Goal: Task Accomplishment & Management: Complete application form

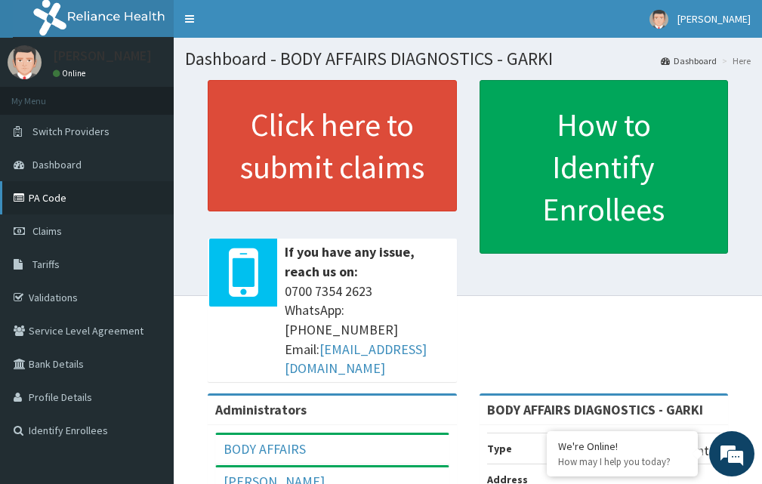
click at [65, 199] on link "PA Code" at bounding box center [87, 197] width 174 height 33
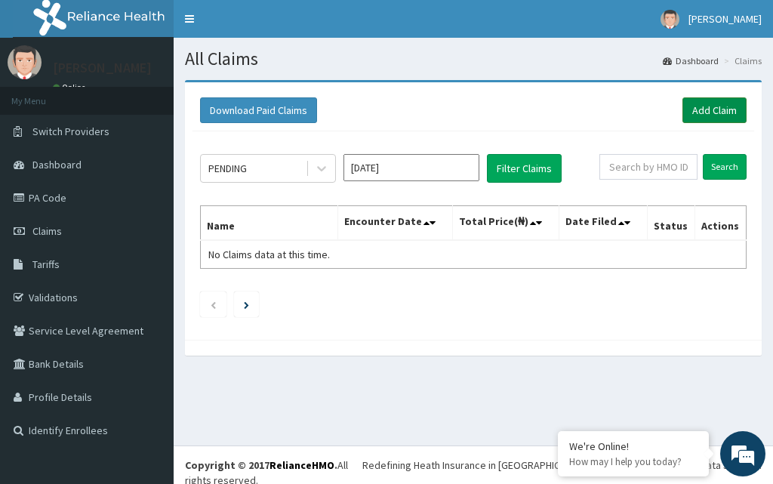
click at [738, 114] on link "Add Claim" at bounding box center [714, 110] width 64 height 26
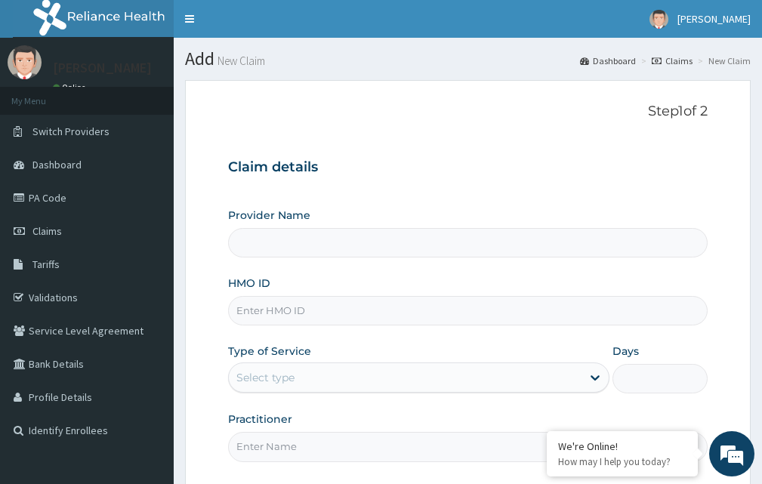
type input "BODY AFFAIRS DIAGNOSTICS - GARKI"
click at [266, 315] on input "HMO ID" at bounding box center [467, 310] width 479 height 29
type input "WEP/10012/A"
click at [262, 374] on div "Select type" at bounding box center [265, 377] width 58 height 15
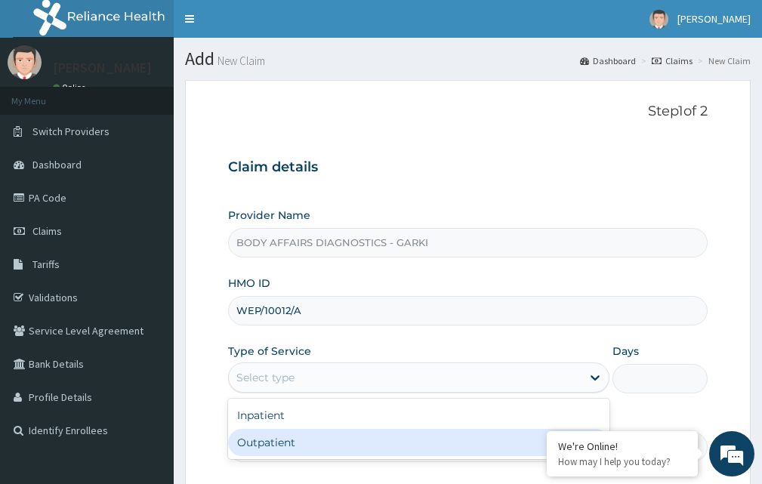
drag, startPoint x: 258, startPoint y: 438, endPoint x: 262, endPoint y: 429, distance: 9.1
click at [257, 438] on div "Outpatient" at bounding box center [418, 442] width 381 height 27
type input "1"
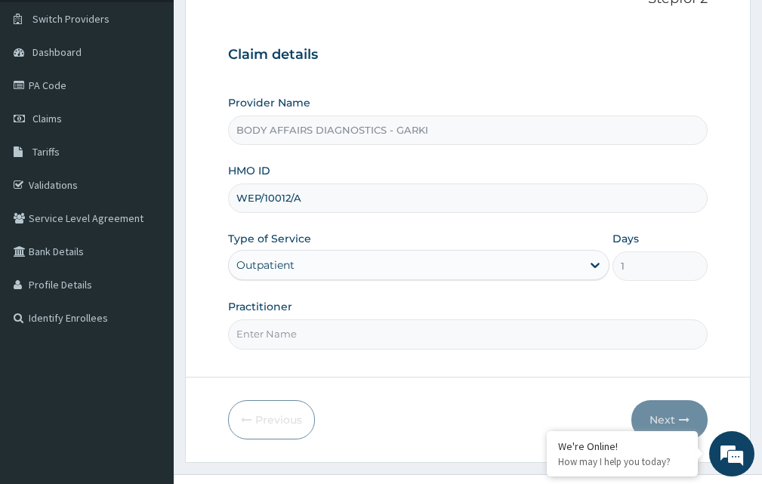
scroll to position [141, 0]
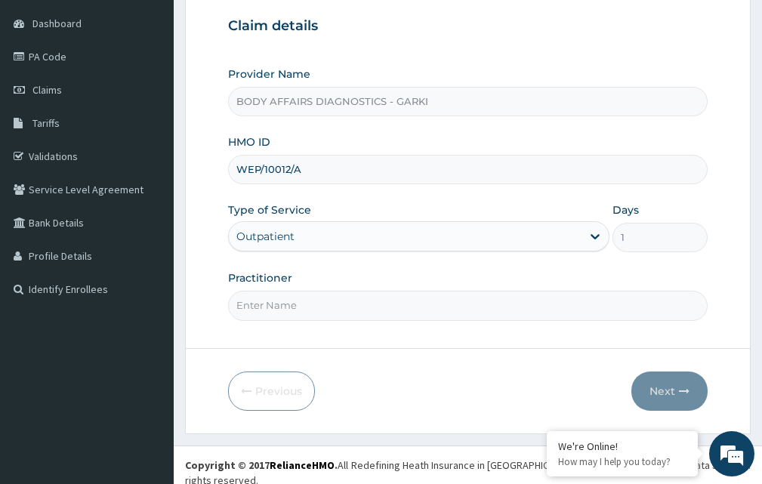
click at [256, 305] on input "Practitioner" at bounding box center [467, 305] width 479 height 29
type input "DOCTOR"
click at [385, 399] on div "Previous Next" at bounding box center [467, 390] width 479 height 39
click at [672, 388] on button "Next" at bounding box center [669, 390] width 76 height 39
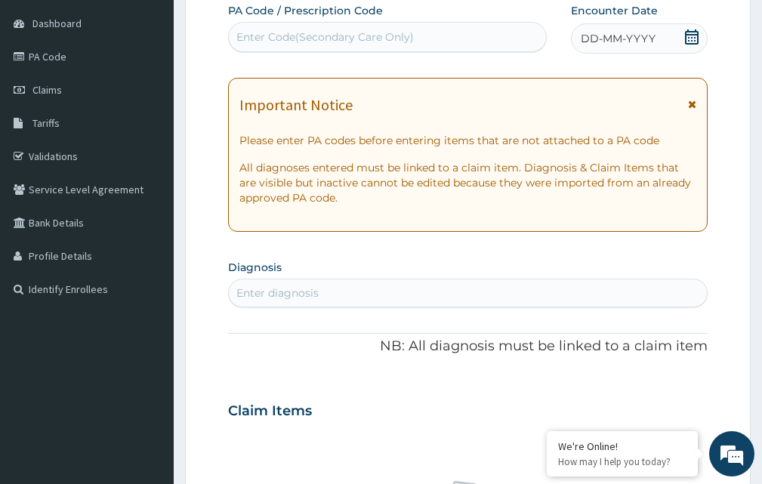
click at [336, 32] on div "Enter Code(Secondary Care Only)" at bounding box center [324, 36] width 177 height 15
paste input "PA/E0CD9A"
type input "PA/E0CD9A"
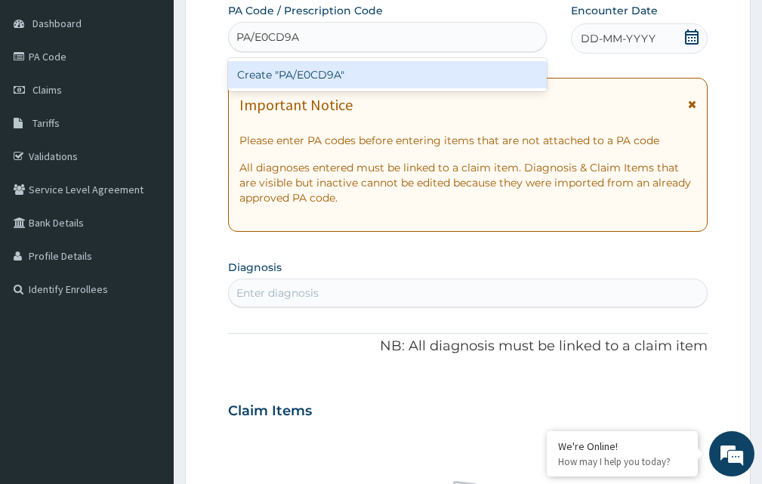
click at [338, 71] on div "Create "PA/E0CD9A"" at bounding box center [387, 74] width 319 height 27
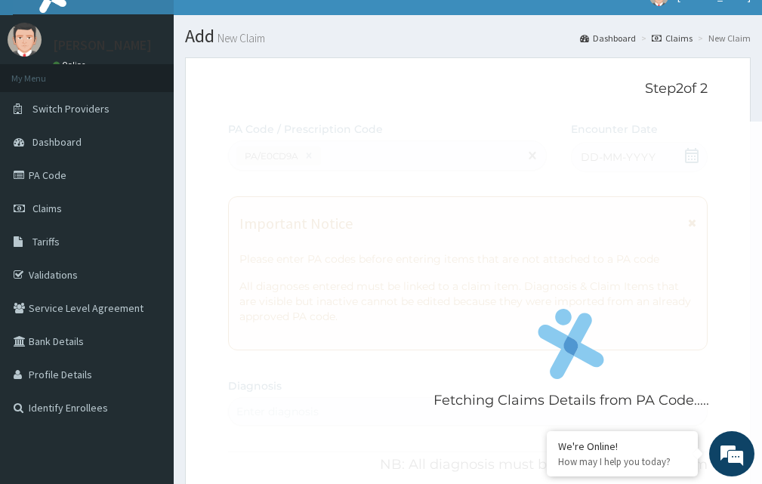
scroll to position [0, 0]
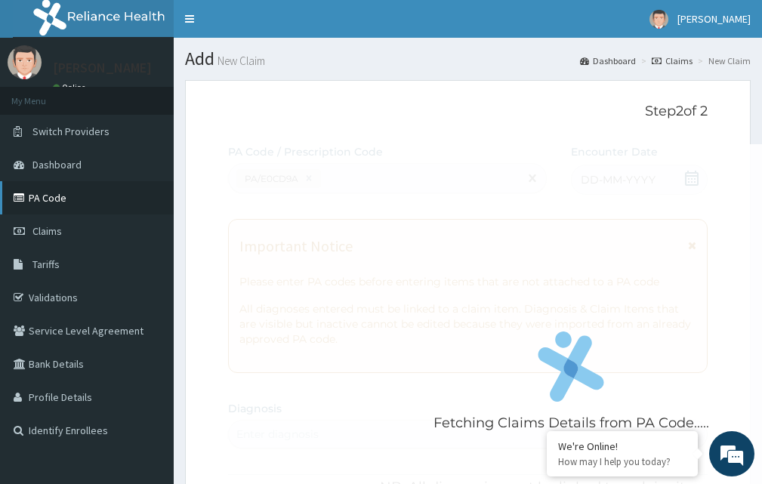
click at [67, 209] on link "PA Code" at bounding box center [87, 197] width 174 height 33
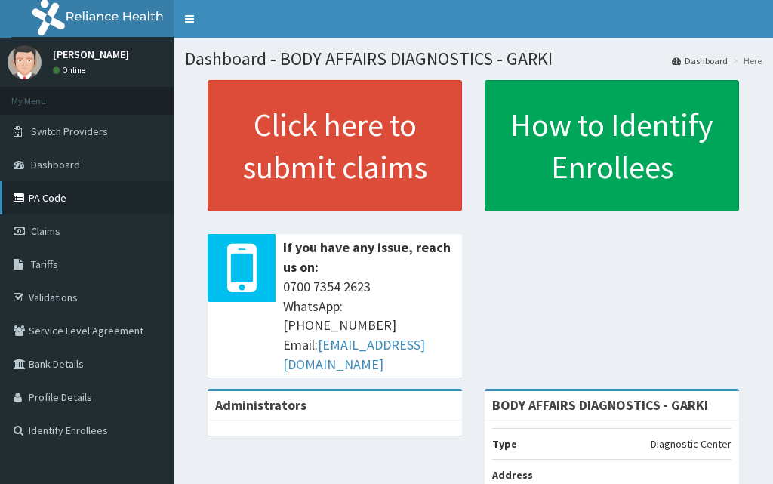
click at [108, 208] on link "PA Code" at bounding box center [87, 197] width 174 height 33
click at [67, 197] on link "PA Code" at bounding box center [87, 197] width 174 height 33
click at [94, 202] on link "PA Code" at bounding box center [87, 197] width 174 height 33
click at [104, 211] on link "PA Code" at bounding box center [87, 197] width 174 height 33
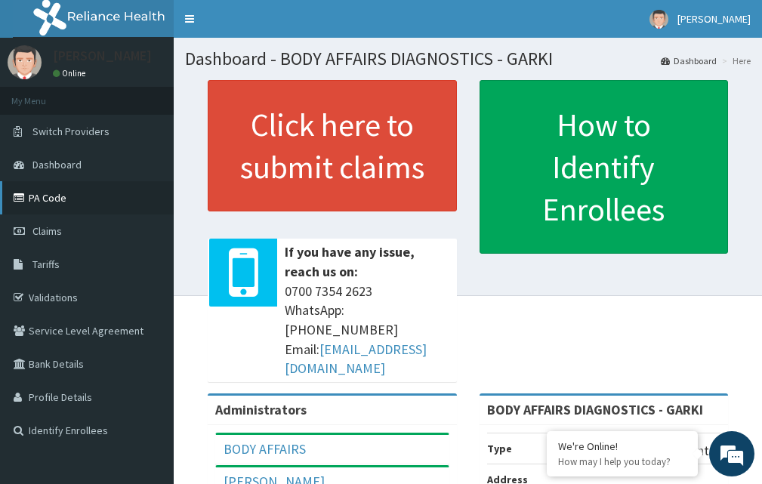
click at [72, 202] on link "PA Code" at bounding box center [87, 197] width 174 height 33
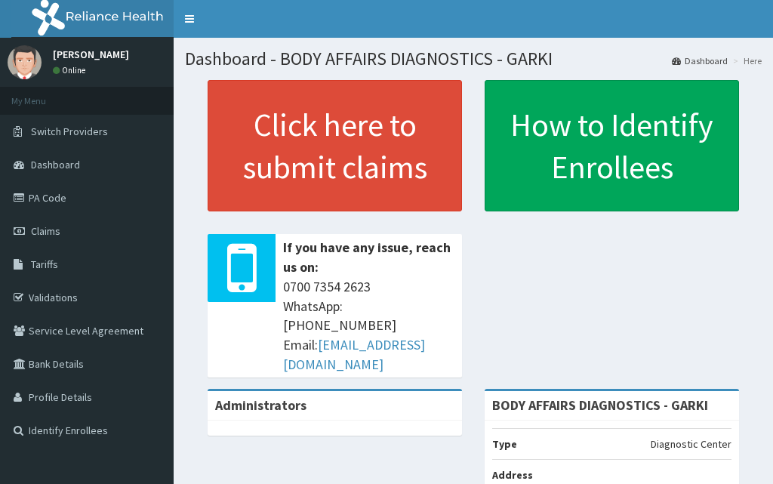
click at [121, 199] on link "PA Code" at bounding box center [87, 197] width 174 height 33
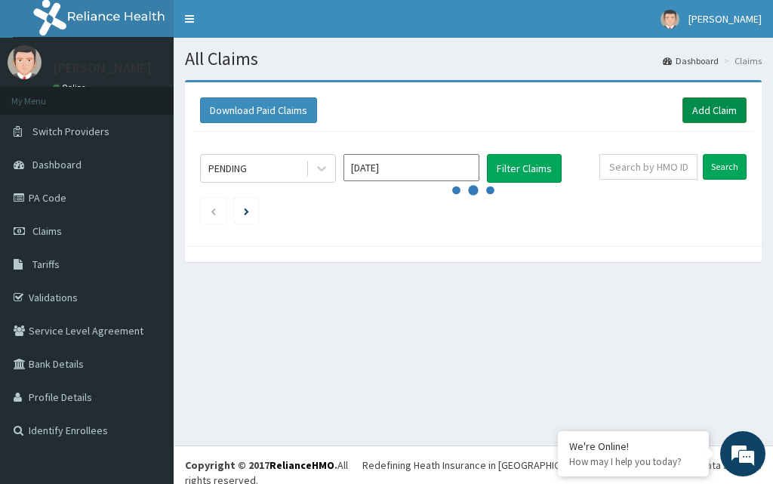
click at [700, 113] on link "Add Claim" at bounding box center [714, 110] width 64 height 26
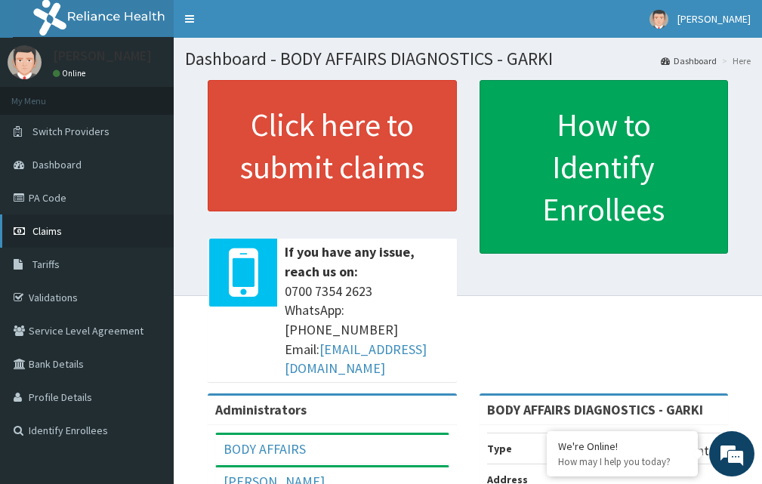
click at [113, 231] on link "Claims" at bounding box center [87, 230] width 174 height 33
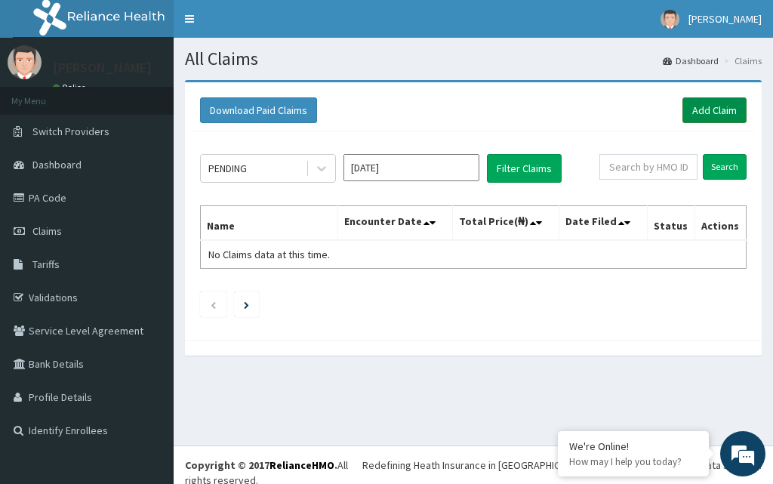
click at [722, 105] on link "Add Claim" at bounding box center [714, 110] width 64 height 26
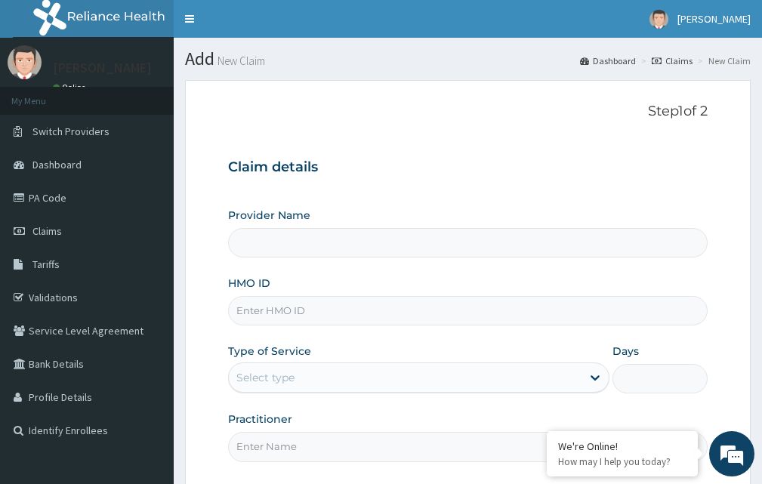
type input "BODY AFFAIRS DIAGNOSTICS - GARKI"
click at [288, 313] on input "HMO ID" at bounding box center [467, 310] width 479 height 29
type input "a"
type input "ACY/10013/A"
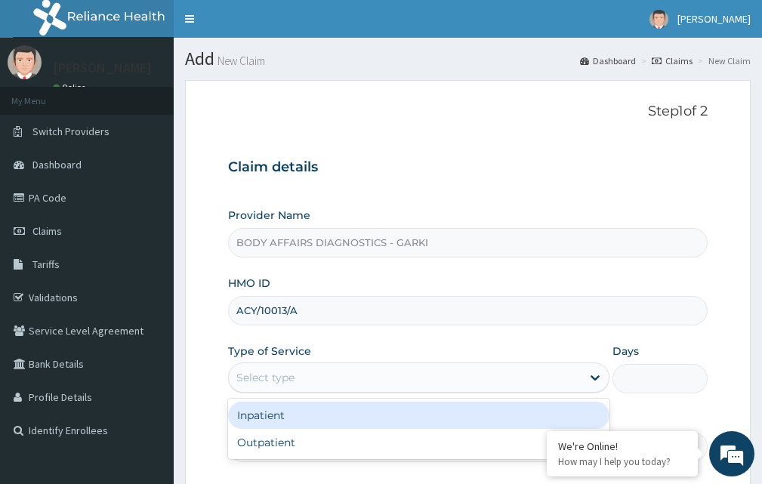
click at [364, 371] on div "Select type" at bounding box center [405, 377] width 352 height 24
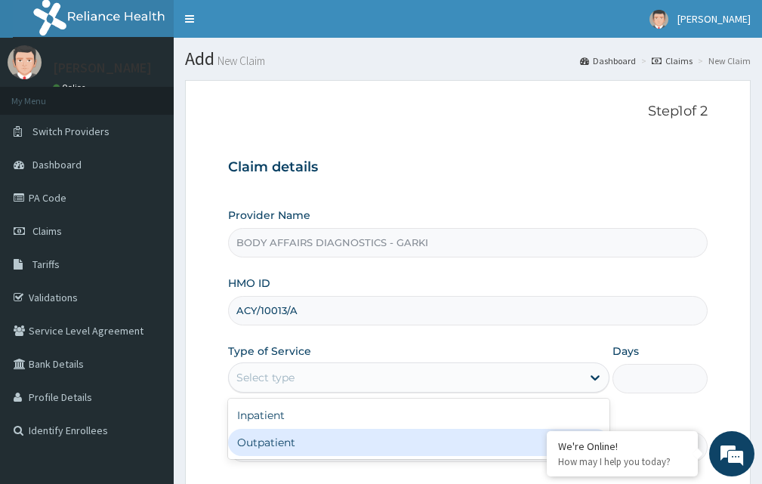
click at [308, 446] on div "Outpatient" at bounding box center [418, 442] width 381 height 27
type input "1"
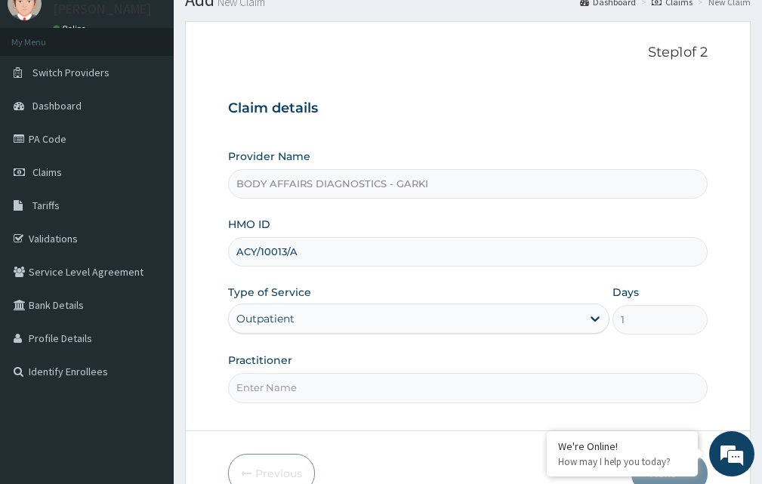
scroll to position [141, 0]
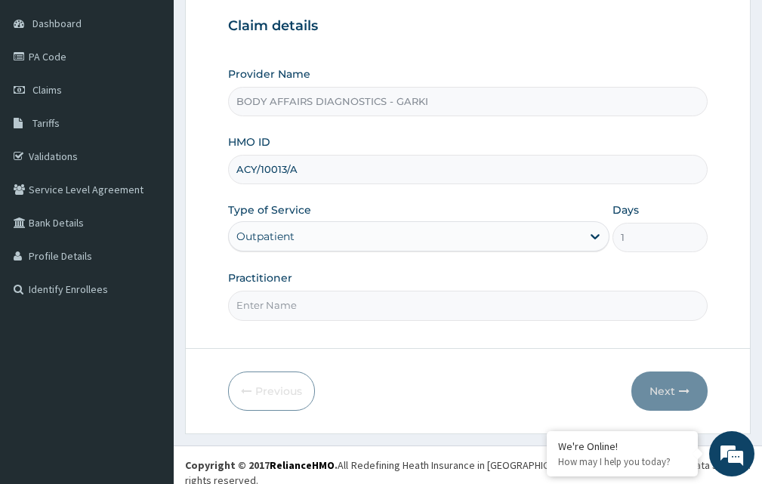
click at [319, 305] on input "Practitioner" at bounding box center [467, 305] width 479 height 29
type input "DOCTOR"
click at [658, 396] on button "Next" at bounding box center [669, 390] width 76 height 39
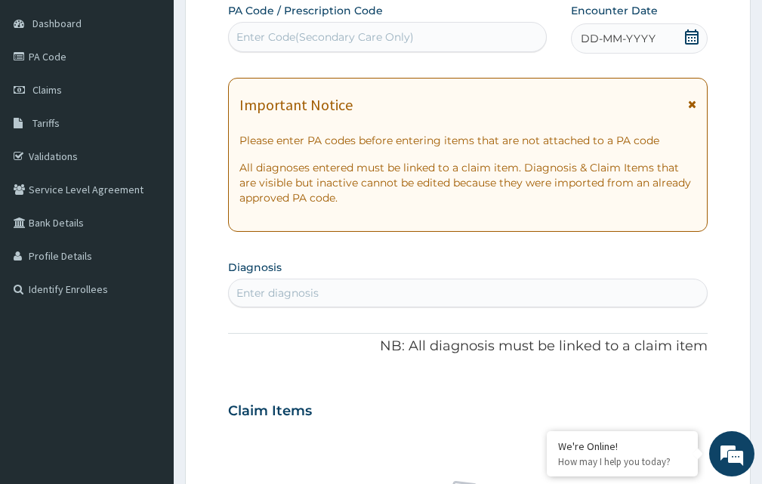
click at [360, 38] on div "Enter Code(Secondary Care Only)" at bounding box center [324, 36] width 177 height 15
paste input "PA/399029"
type input "PA/399029"
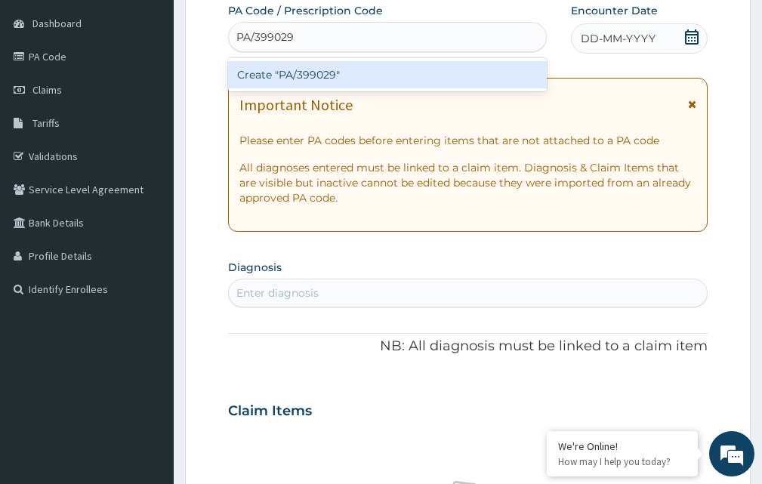
click at [416, 65] on div "Create "PA/399029"" at bounding box center [387, 74] width 319 height 27
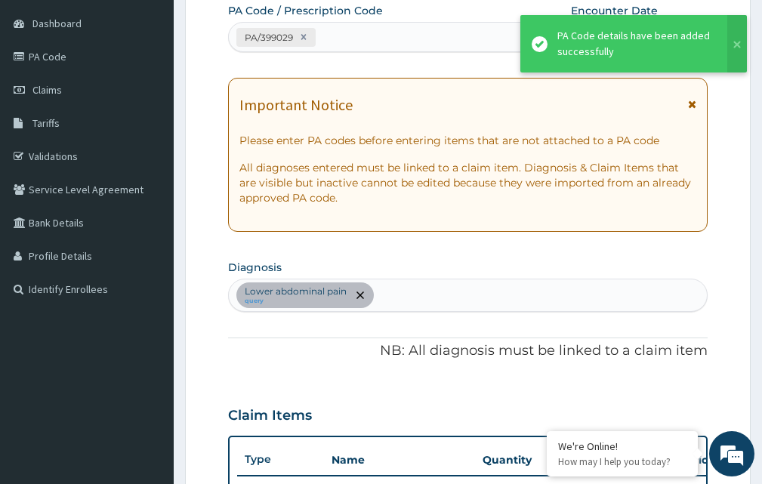
scroll to position [402, 0]
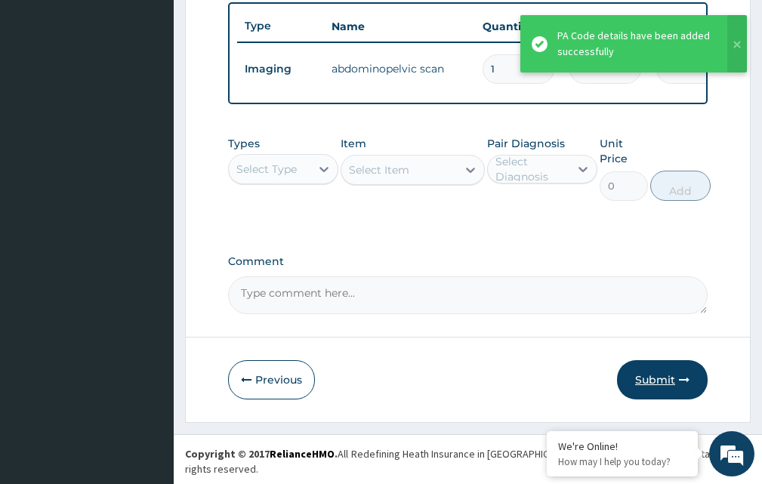
click at [660, 390] on button "Submit" at bounding box center [662, 379] width 91 height 39
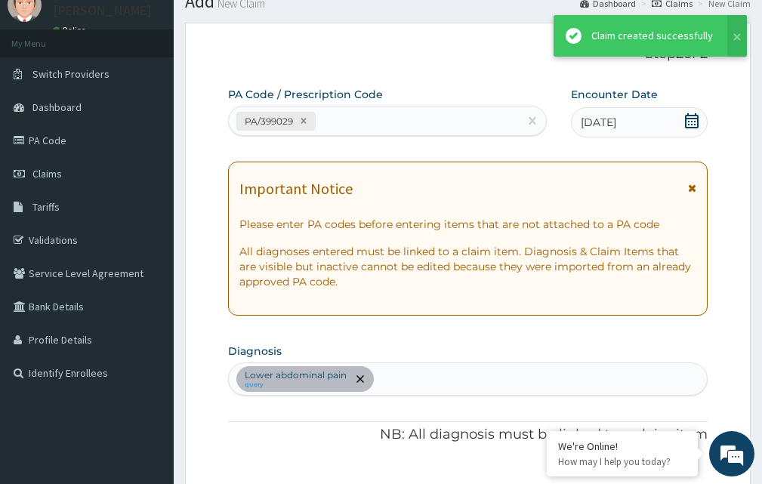
scroll to position [574, 0]
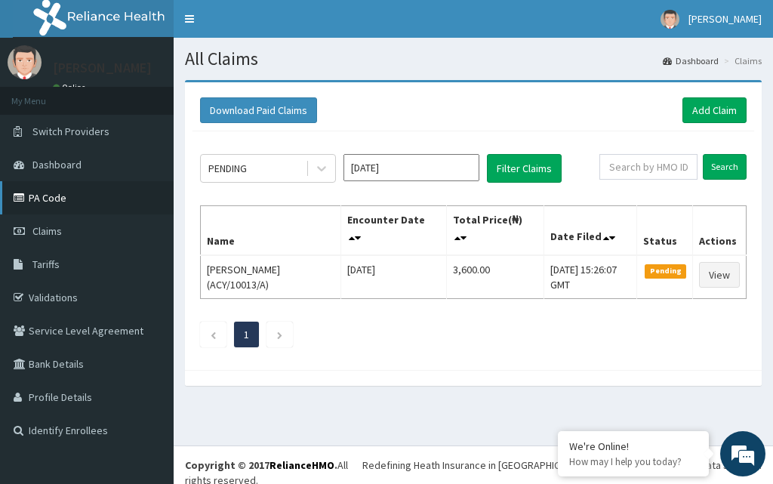
click at [86, 190] on link "PA Code" at bounding box center [87, 197] width 174 height 33
click at [722, 114] on link "Add Claim" at bounding box center [714, 110] width 64 height 26
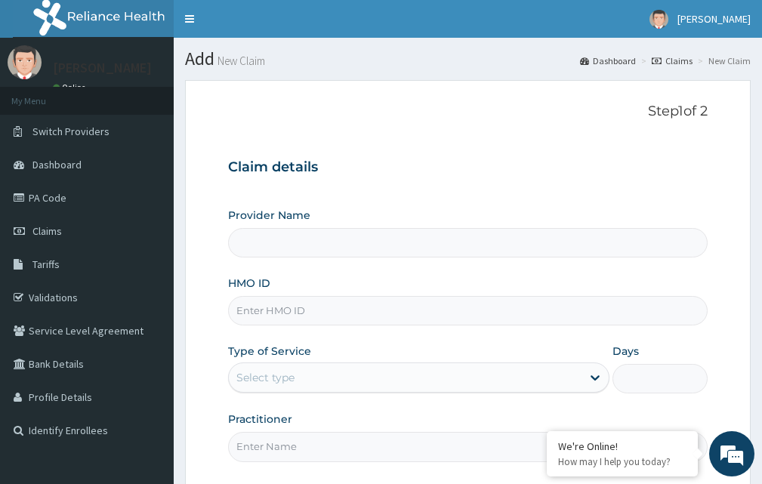
click at [275, 309] on input "HMO ID" at bounding box center [467, 310] width 479 height 29
type input "BODY AFFAIRS DIAGNOSTICS - GARKI"
type input "NTD/10023/B"
click at [441, 378] on div "Select type" at bounding box center [405, 377] width 352 height 24
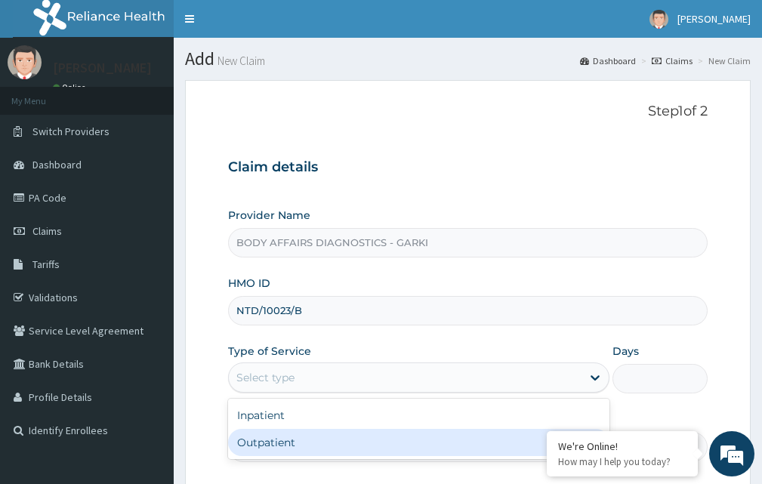
click at [334, 445] on div "Outpatient" at bounding box center [418, 442] width 381 height 27
type input "1"
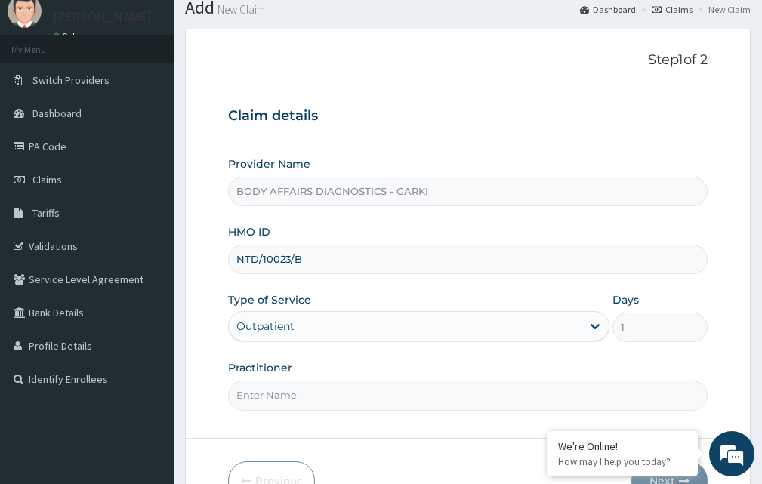
scroll to position [141, 0]
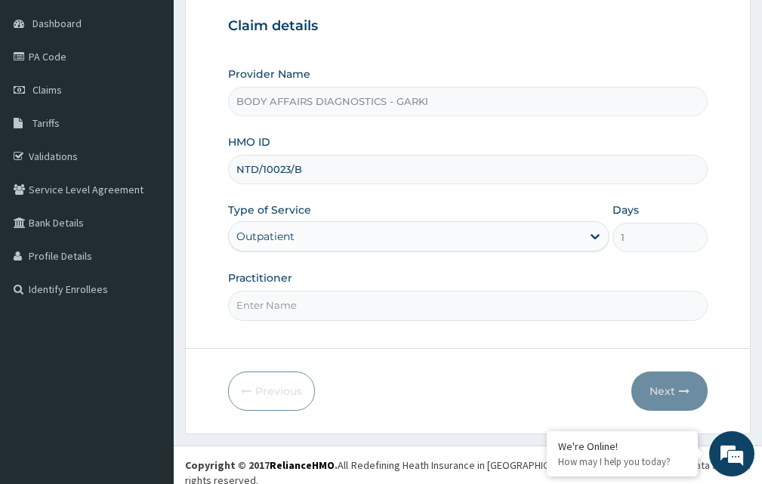
click at [334, 302] on input "Practitioner" at bounding box center [467, 305] width 479 height 29
type input "DOCTOR"
click at [657, 392] on button "Next" at bounding box center [669, 390] width 76 height 39
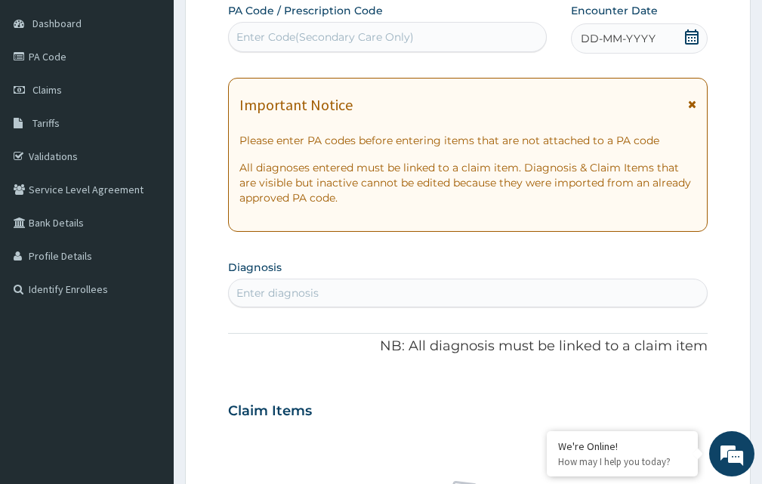
click at [326, 38] on div "Enter Code(Secondary Care Only)" at bounding box center [324, 36] width 177 height 15
paste input "PA/308F43"
type input "PA/308F43"
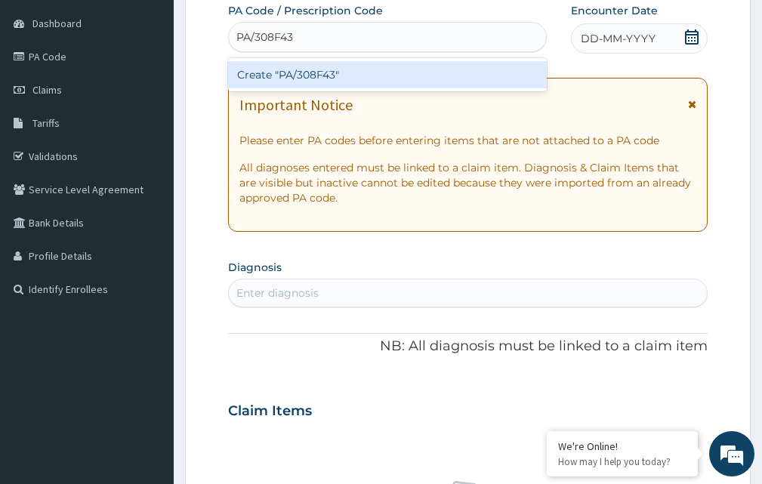
click at [429, 75] on div "Create "PA/308F43"" at bounding box center [387, 74] width 319 height 27
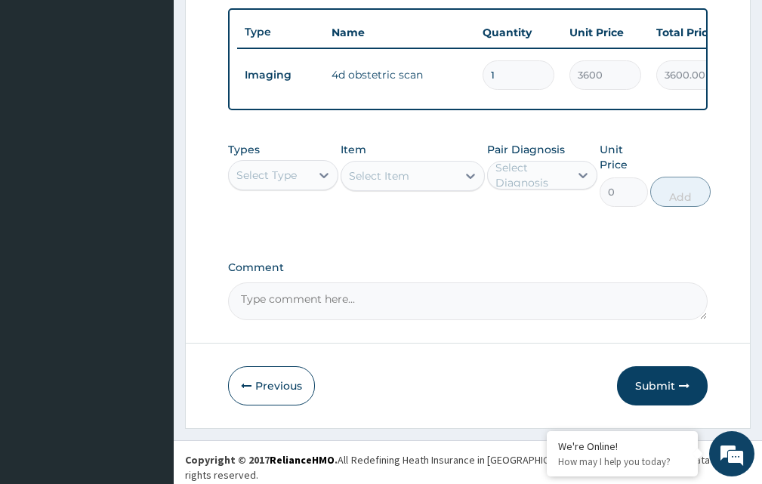
scroll to position [574, 0]
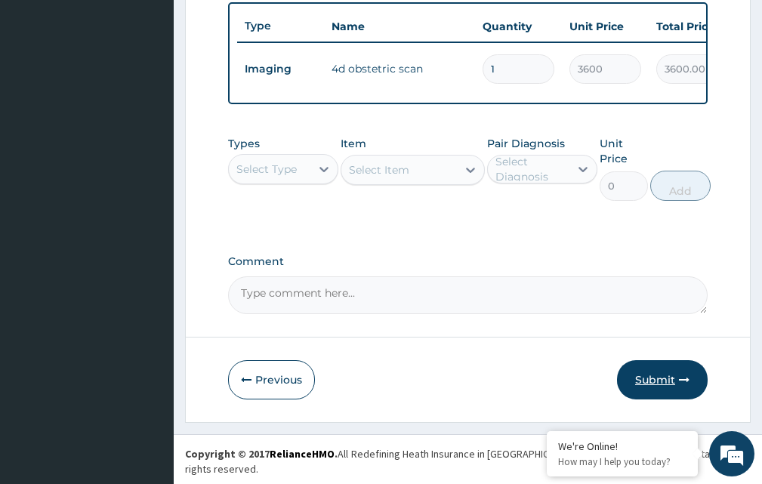
click at [650, 387] on button "Submit" at bounding box center [662, 379] width 91 height 39
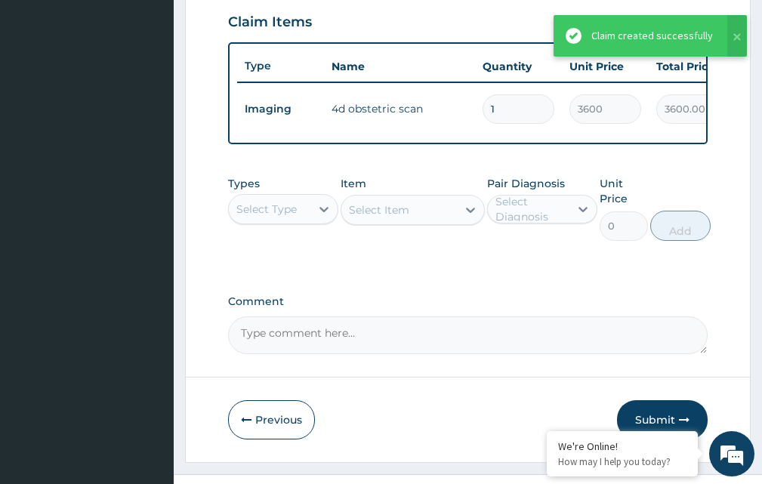
scroll to position [499, 0]
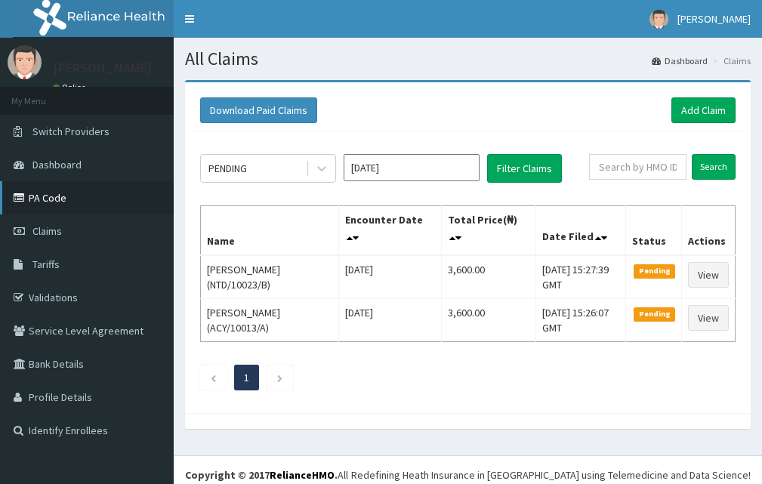
click at [69, 196] on link "PA Code" at bounding box center [87, 197] width 174 height 33
click at [709, 110] on link "Add Claim" at bounding box center [703, 110] width 64 height 26
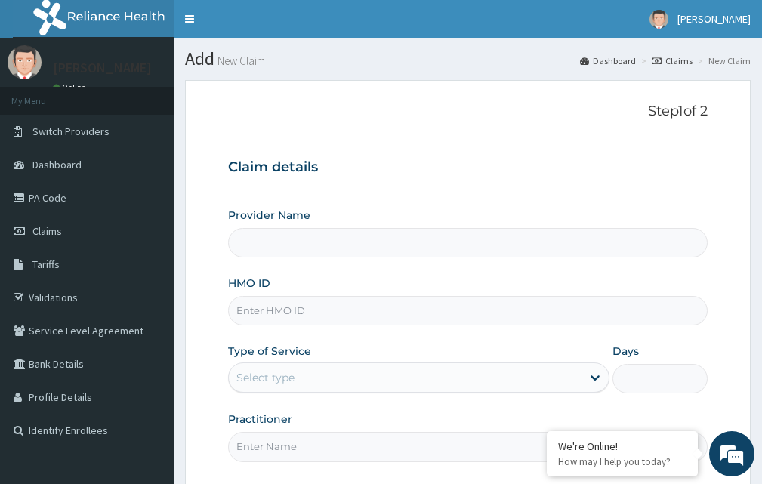
click at [286, 238] on input "Provider Name" at bounding box center [467, 242] width 479 height 29
type input "BODY AFFAIRS DIAGNOSTICS - GARKI"
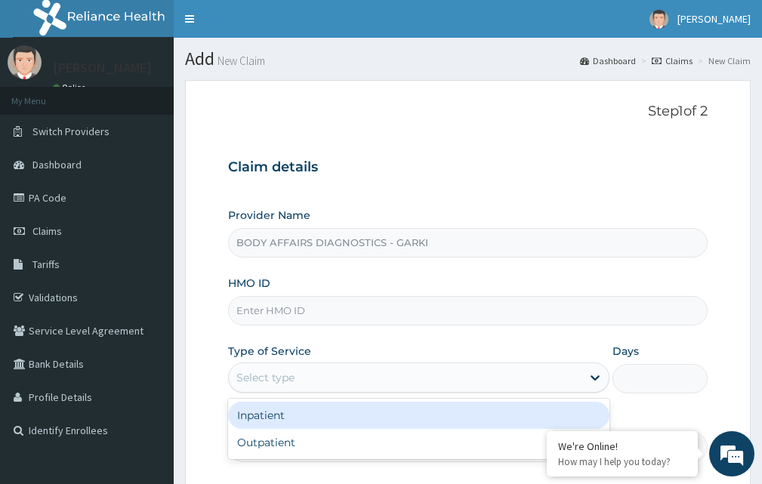
click at [269, 371] on div "Select type" at bounding box center [265, 377] width 58 height 15
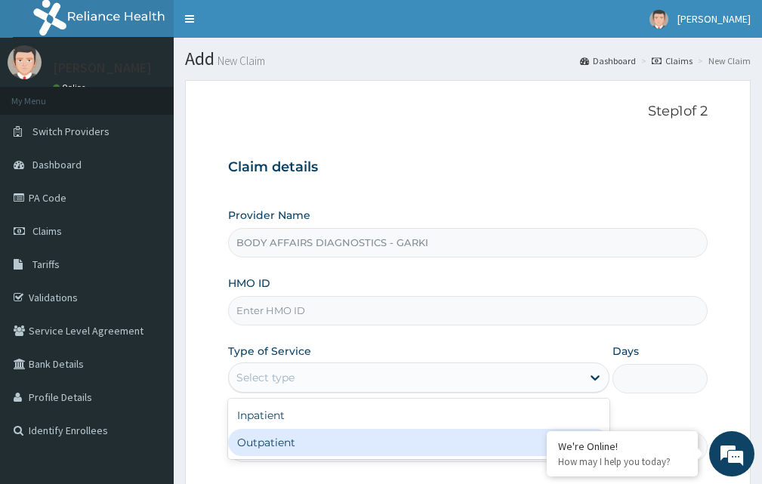
click at [270, 436] on div "Outpatient" at bounding box center [418, 442] width 381 height 27
type input "1"
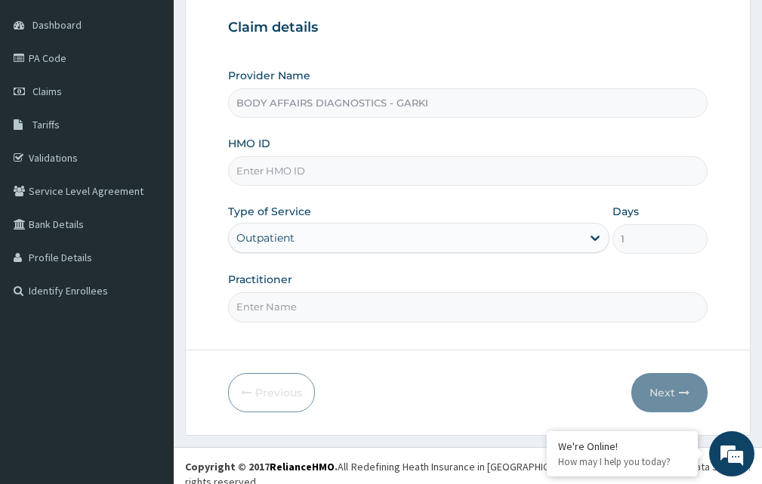
scroll to position [141, 0]
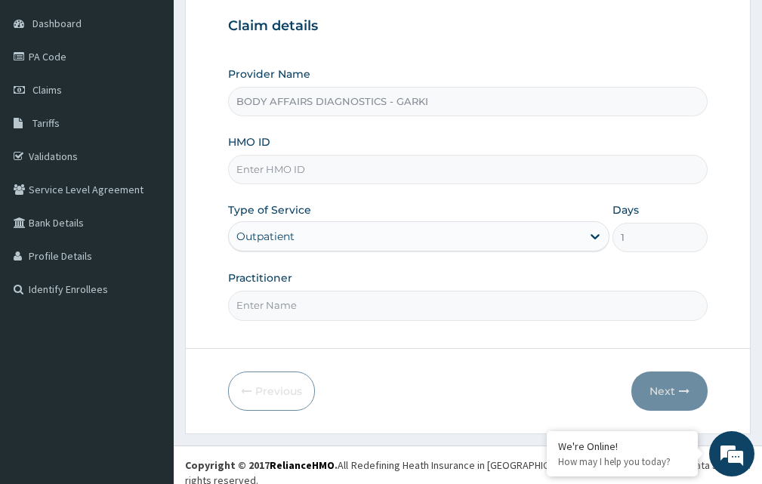
click at [251, 315] on input "Practitioner" at bounding box center [467, 305] width 479 height 29
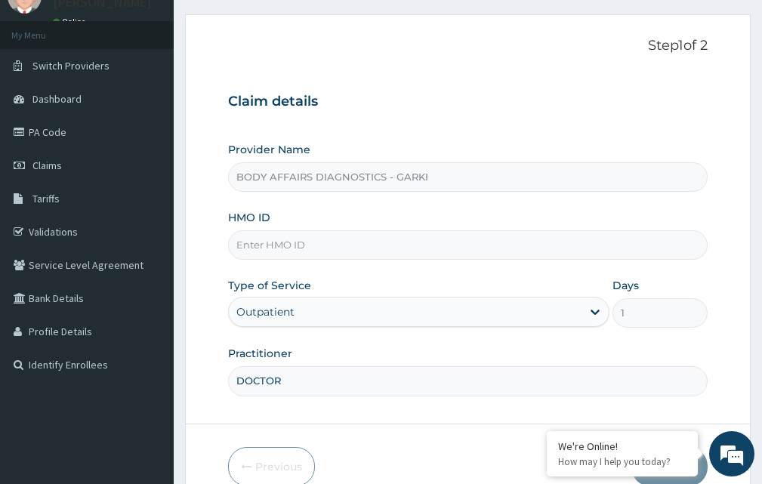
scroll to position [0, 0]
type input "DOCTOR"
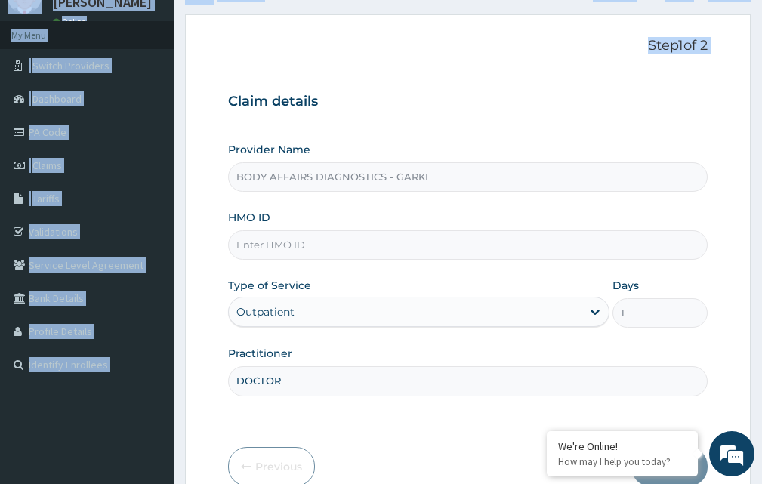
drag, startPoint x: 184, startPoint y: 61, endPoint x: 52, endPoint y: -66, distance: 183.1
click at [52, 0] on html "R EL Toggle navigation Mr Kunle Abidoye Mr Kunle Abidoye - result.bodyaffairsdi…" at bounding box center [381, 254] width 762 height 640
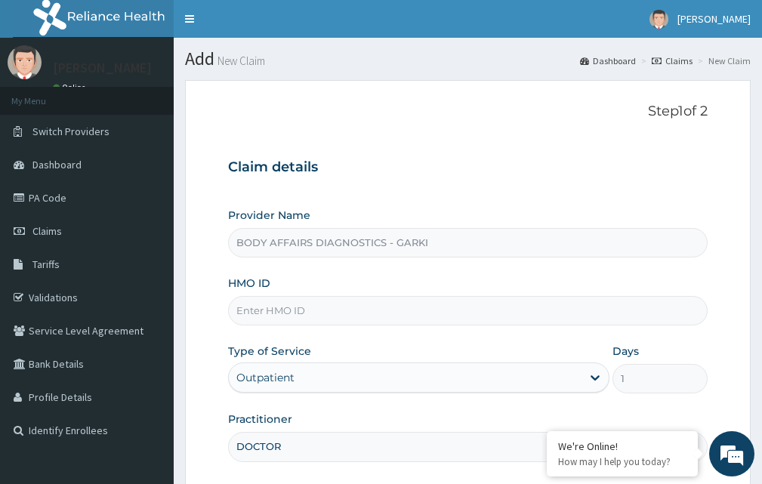
click at [315, 204] on div "Claim details Provider Name BODY AFFAIRS DIAGNOSTICS - GARKI HMO ID Type of Ser…" at bounding box center [467, 302] width 479 height 317
click at [258, 312] on input "HMO ID" at bounding box center [467, 310] width 479 height 29
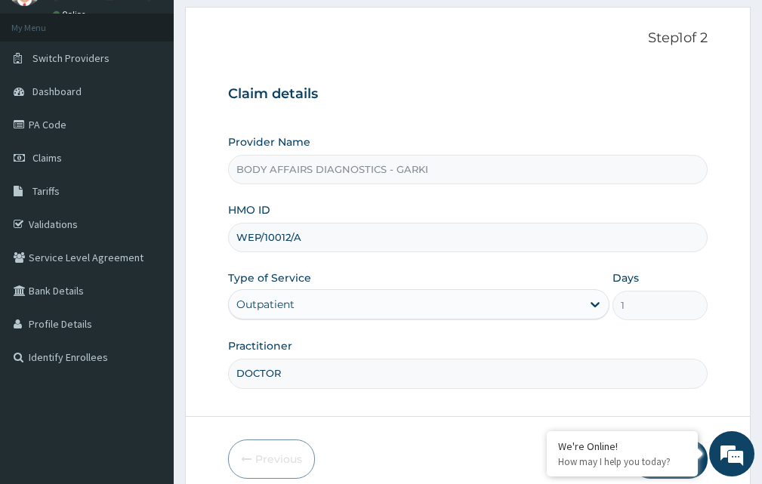
scroll to position [141, 0]
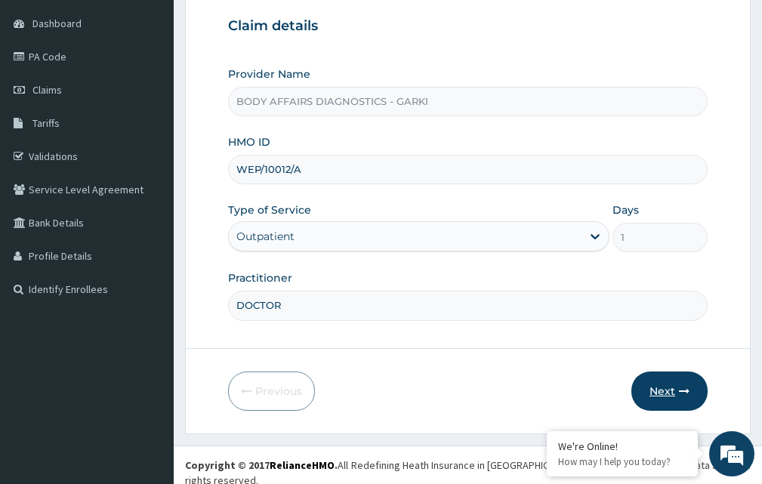
type input "WEP/10012/A"
click at [675, 385] on button "Next" at bounding box center [669, 390] width 76 height 39
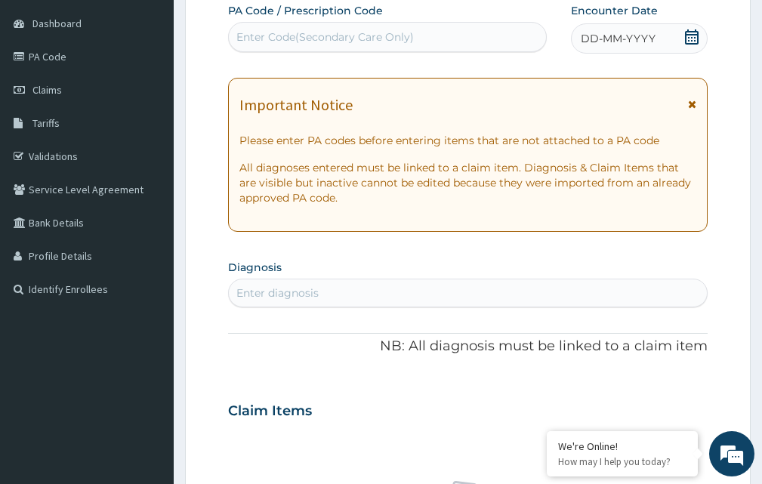
click at [266, 38] on div "Enter Code(Secondary Care Only)" at bounding box center [324, 36] width 177 height 15
paste input "PA/FDC984"
type input "PA/FDC984"
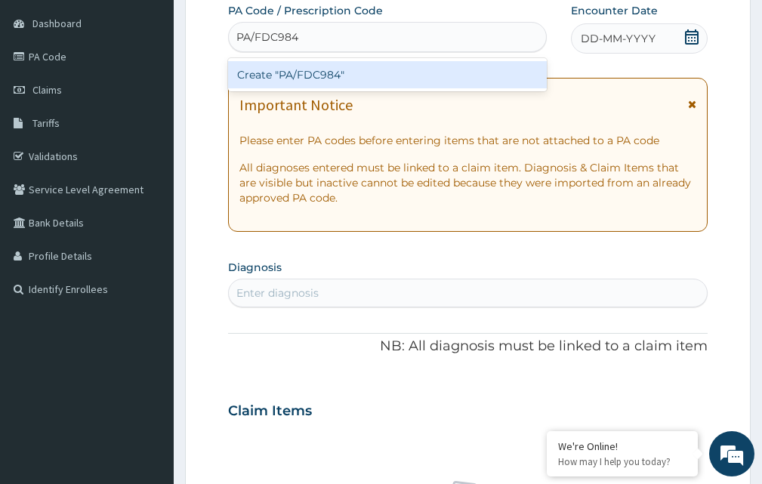
click at [377, 75] on div "Create "PA/FDC984"" at bounding box center [387, 74] width 319 height 27
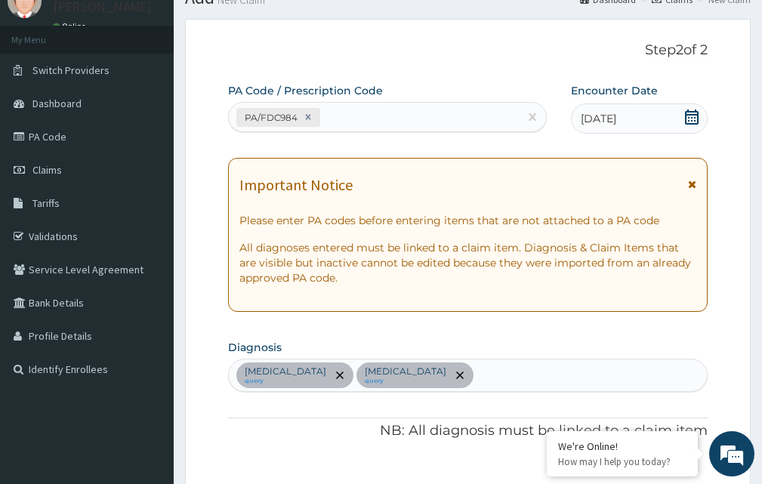
scroll to position [1, 0]
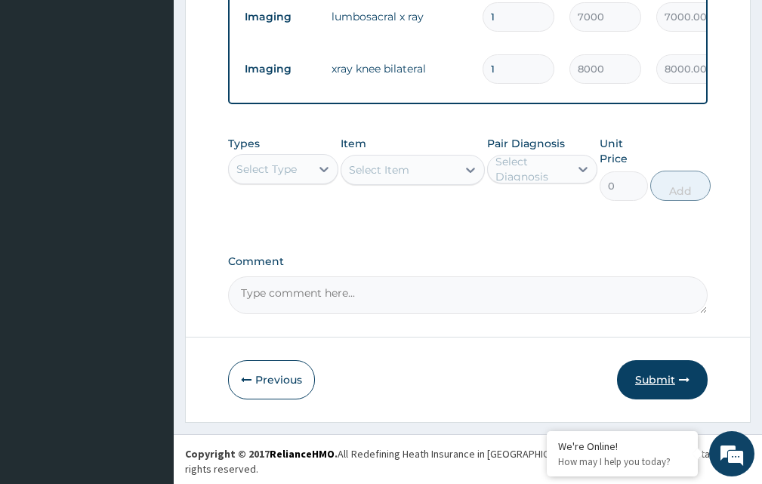
click at [626, 392] on button "Submit" at bounding box center [662, 379] width 91 height 39
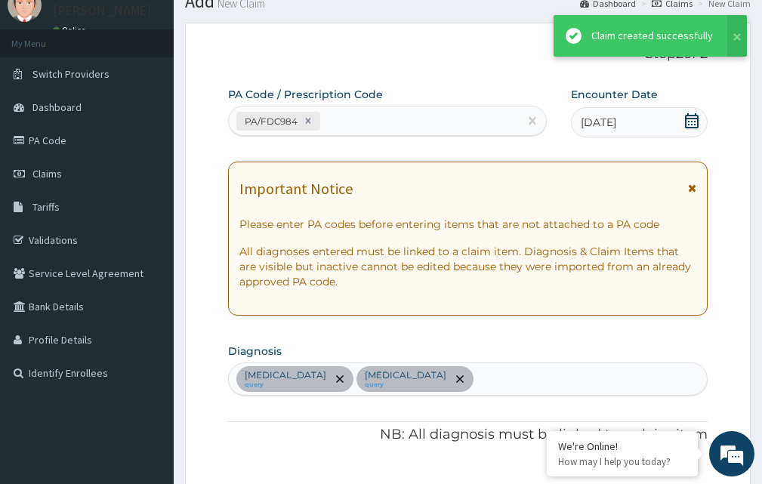
scroll to position [626, 0]
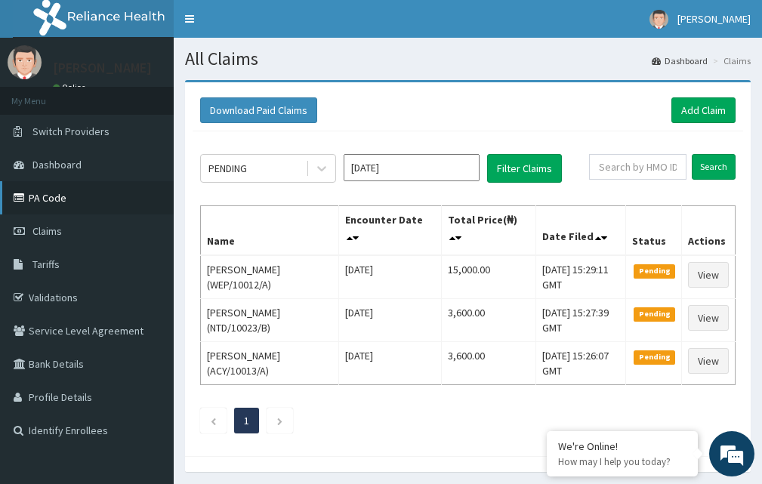
click at [104, 199] on link "PA Code" at bounding box center [87, 197] width 174 height 33
click at [693, 107] on link "Add Claim" at bounding box center [703, 110] width 64 height 26
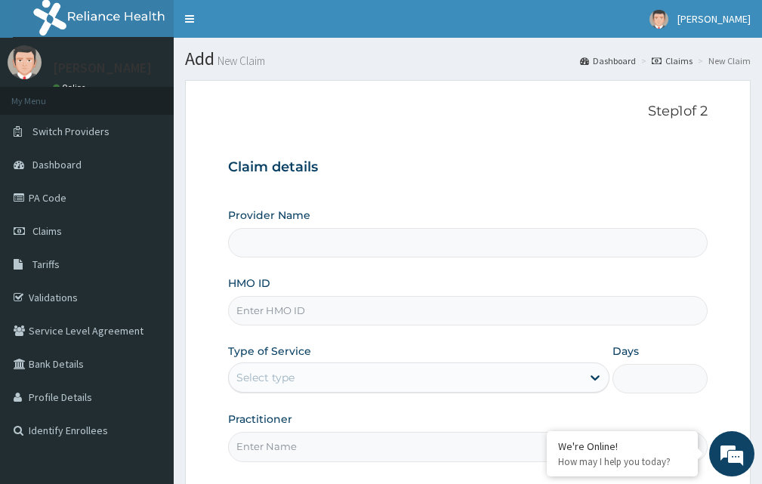
click at [260, 313] on input "HMO ID" at bounding box center [467, 310] width 479 height 29
type input "BODY AFFAIRS DIAGNOSTICS - GARKI"
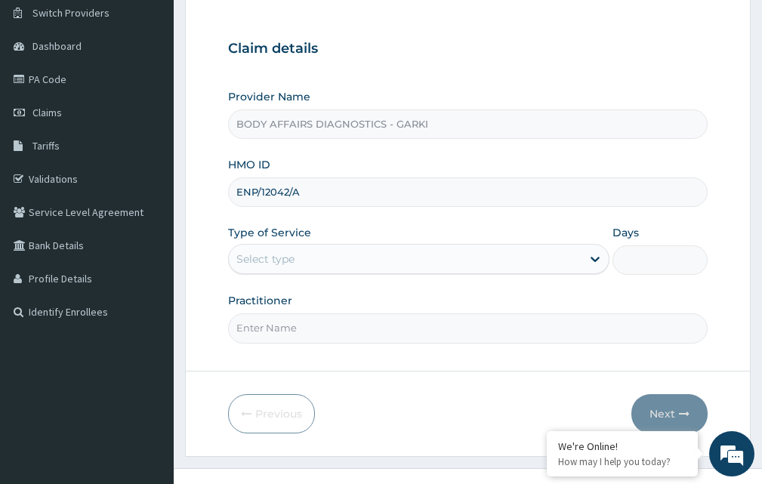
scroll to position [141, 0]
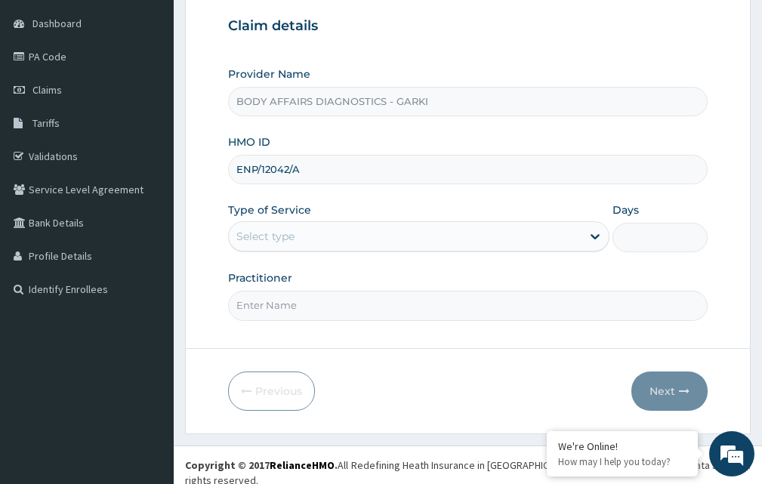
type input "ENP/12042/A"
click at [482, 240] on div "Select type" at bounding box center [405, 236] width 352 height 24
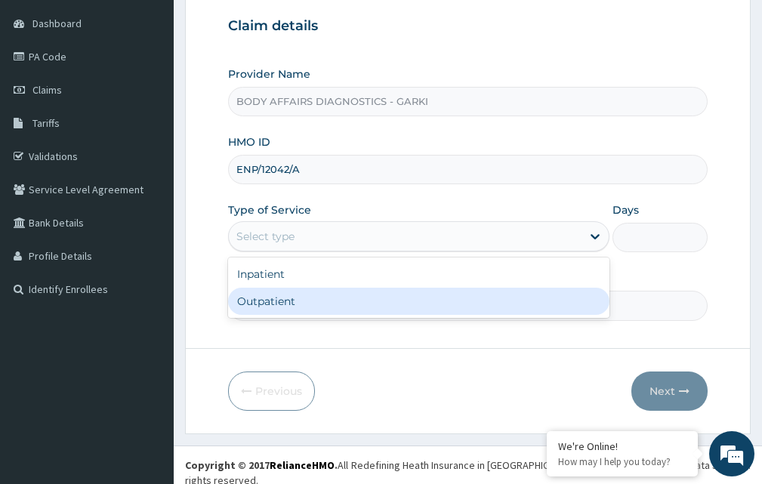
click at [456, 300] on div "Outpatient" at bounding box center [418, 301] width 381 height 27
type input "1"
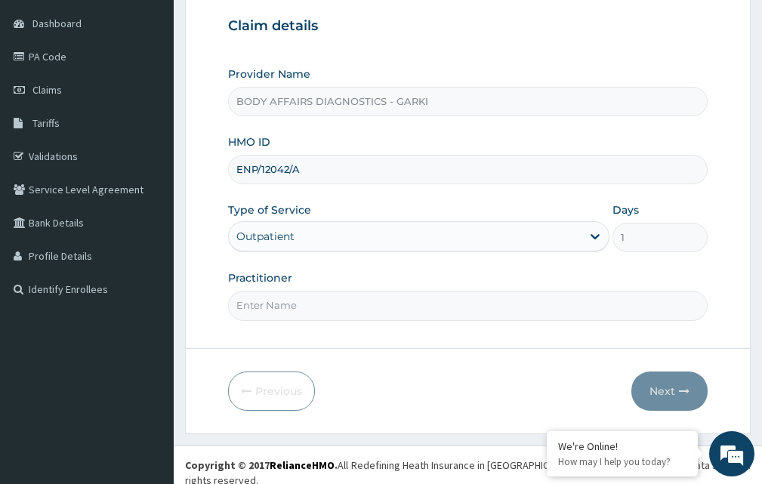
click at [363, 314] on input "Practitioner" at bounding box center [467, 305] width 479 height 29
type input "DOCTOR"
click at [677, 395] on button "Next" at bounding box center [669, 390] width 76 height 39
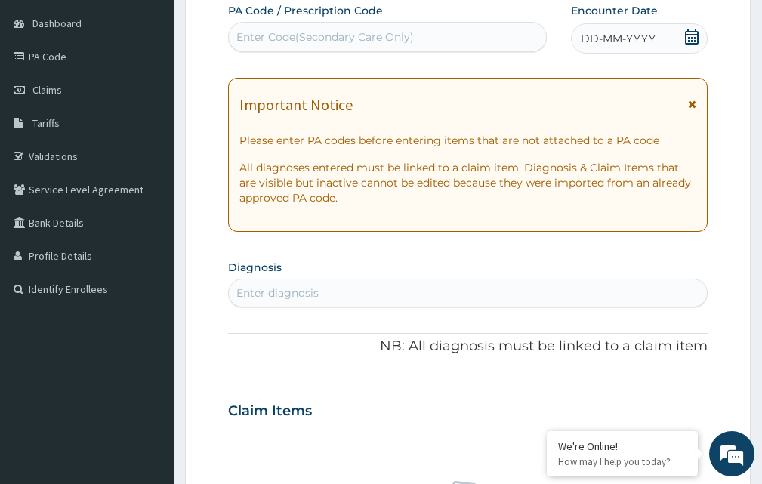
click at [352, 36] on div "Enter Code(Secondary Care Only)" at bounding box center [324, 36] width 177 height 15
paste input "PA/29C182"
type input "PA/29C182"
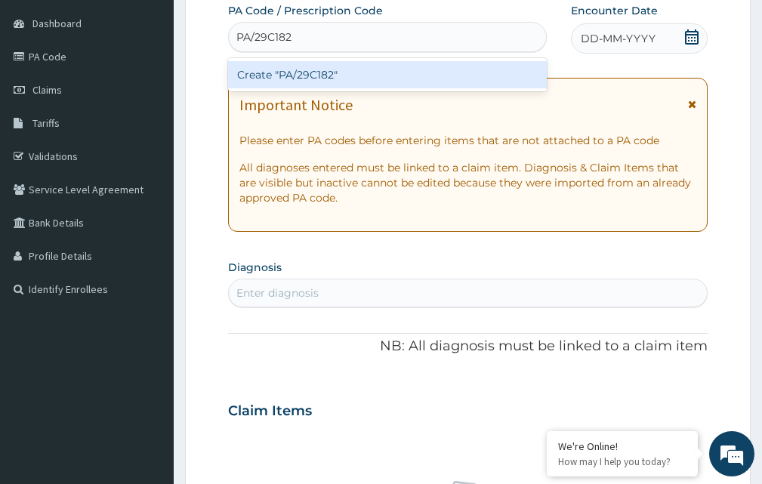
click at [459, 85] on div "Create "PA/29C182"" at bounding box center [387, 74] width 319 height 27
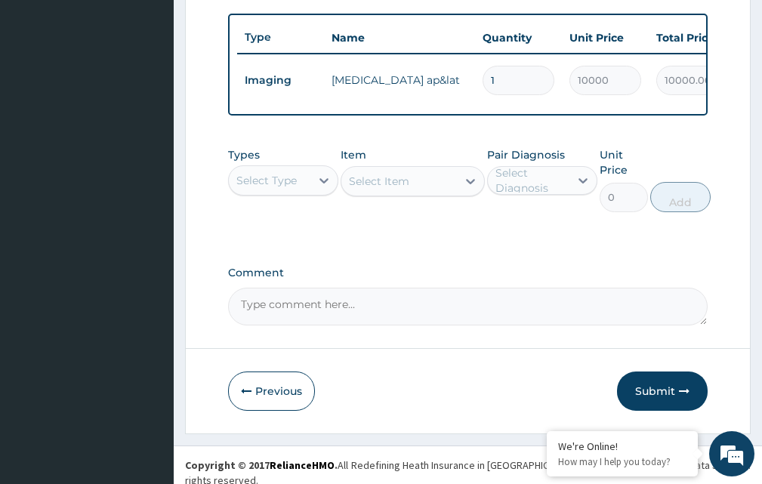
scroll to position [574, 0]
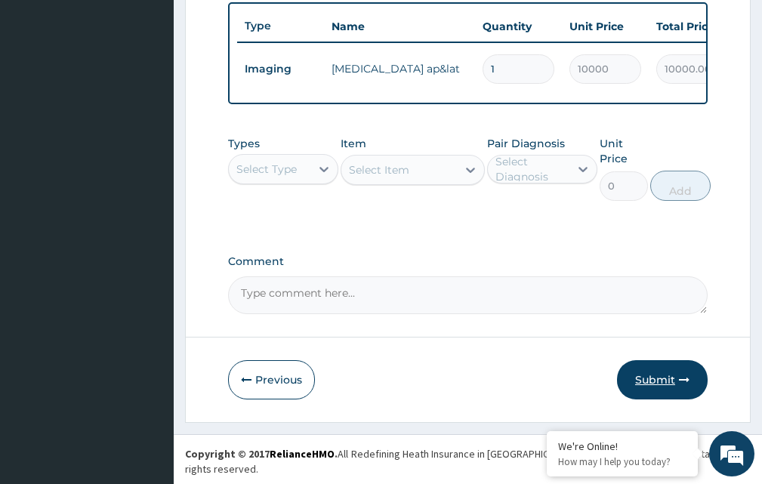
click at [667, 383] on button "Submit" at bounding box center [662, 379] width 91 height 39
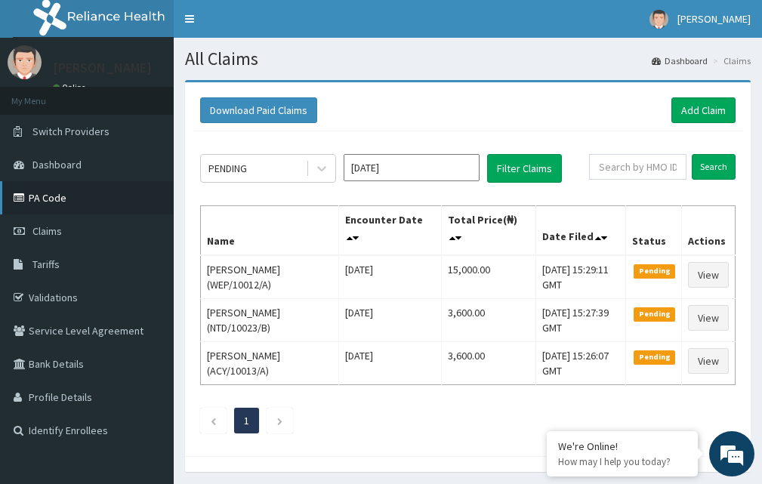
click at [85, 203] on link "PA Code" at bounding box center [87, 197] width 174 height 33
click at [687, 117] on link "Add Claim" at bounding box center [703, 110] width 64 height 26
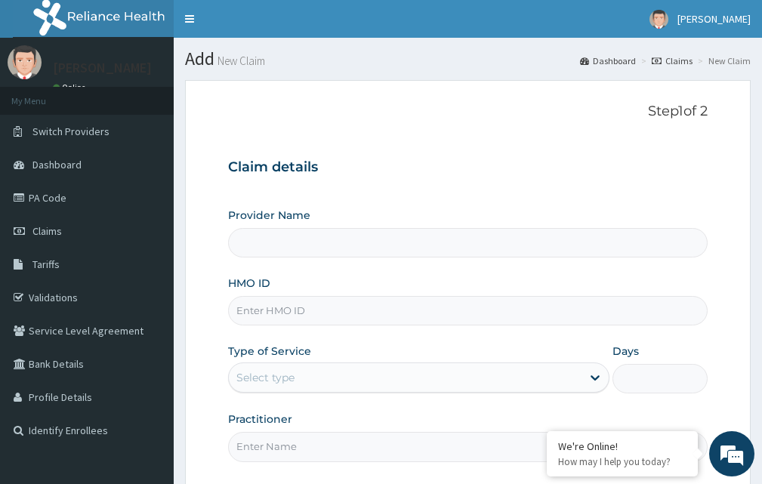
type input "BODY AFFAIRS DIAGNOSTICS - GARKI"
click at [288, 313] on input "HMO ID" at bounding box center [467, 310] width 479 height 29
type input "ENP/12042/A"
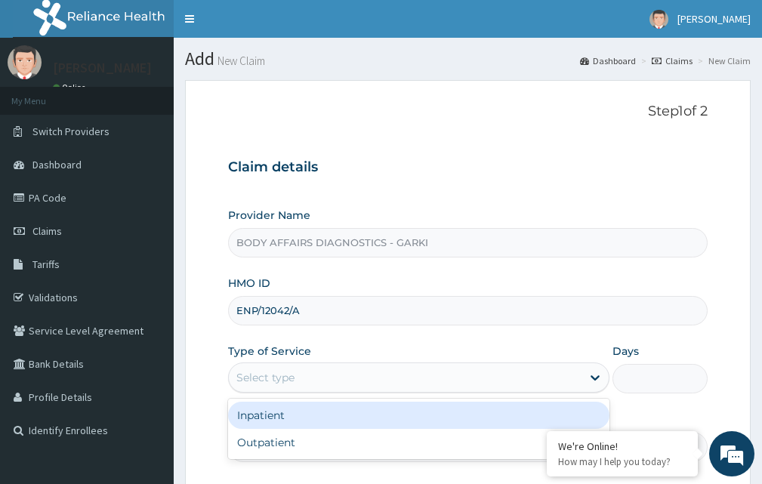
click at [351, 374] on div "Select type" at bounding box center [405, 377] width 352 height 24
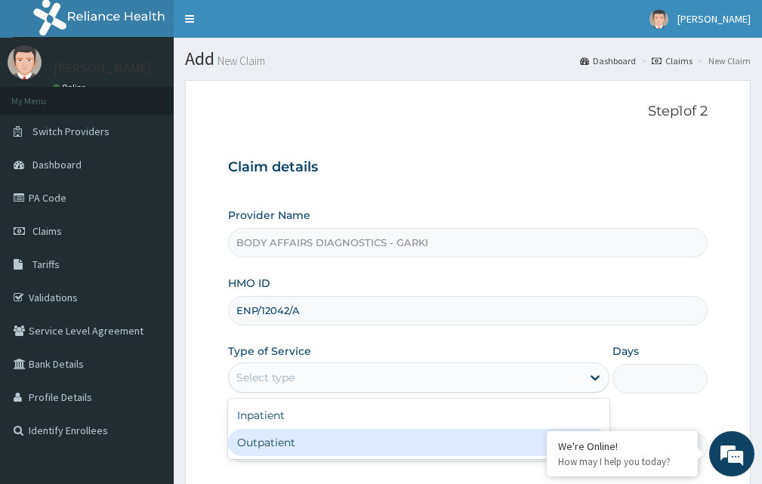
click at [317, 449] on div "Outpatient" at bounding box center [418, 442] width 381 height 27
type input "1"
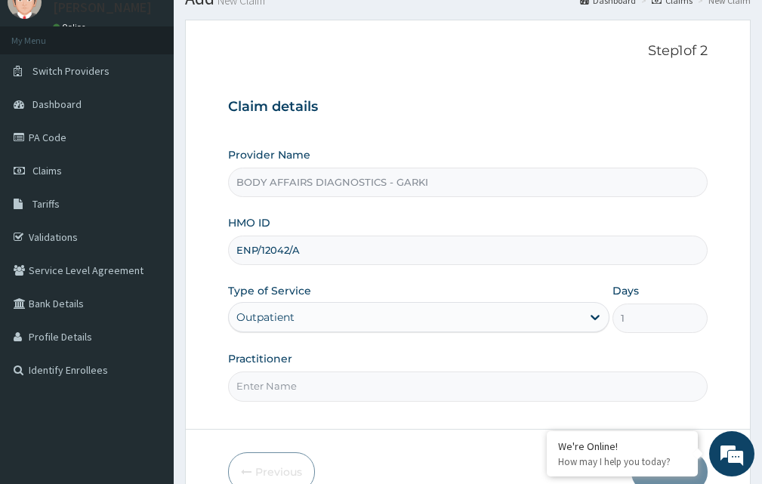
scroll to position [141, 0]
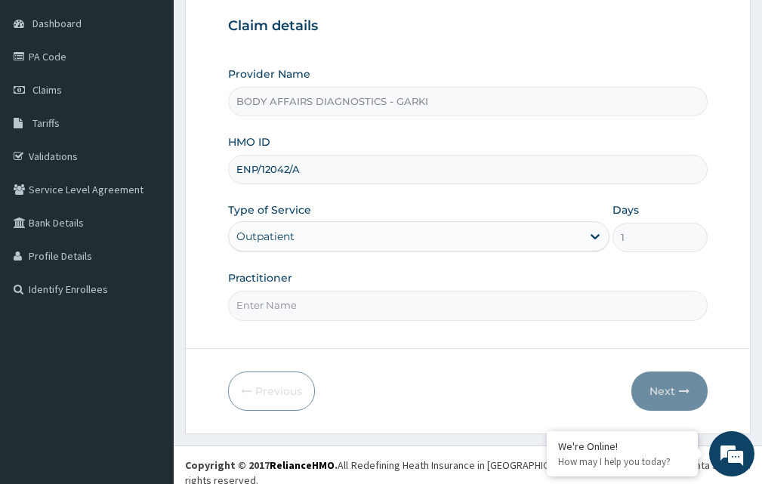
click at [328, 313] on input "Practitioner" at bounding box center [467, 305] width 479 height 29
type input "DOCTOR"
click at [663, 385] on button "Next" at bounding box center [669, 390] width 76 height 39
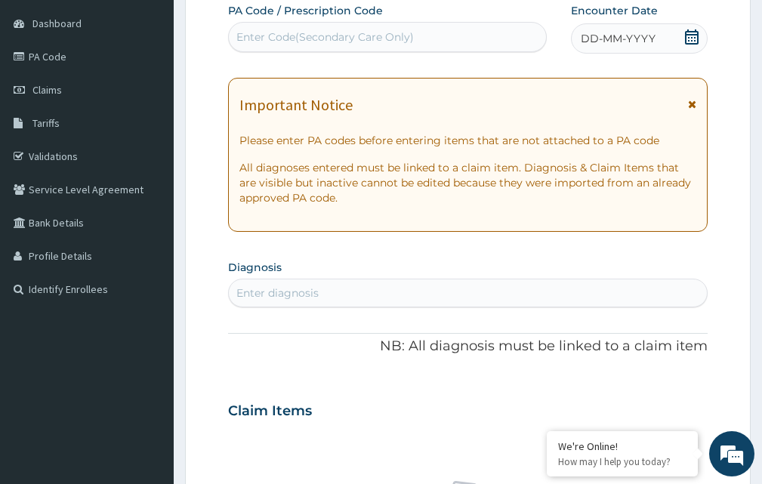
click at [380, 34] on div "Enter Code(Secondary Care Only)" at bounding box center [324, 36] width 177 height 15
paste input "PA/29C182"
type input "PA/29C182"
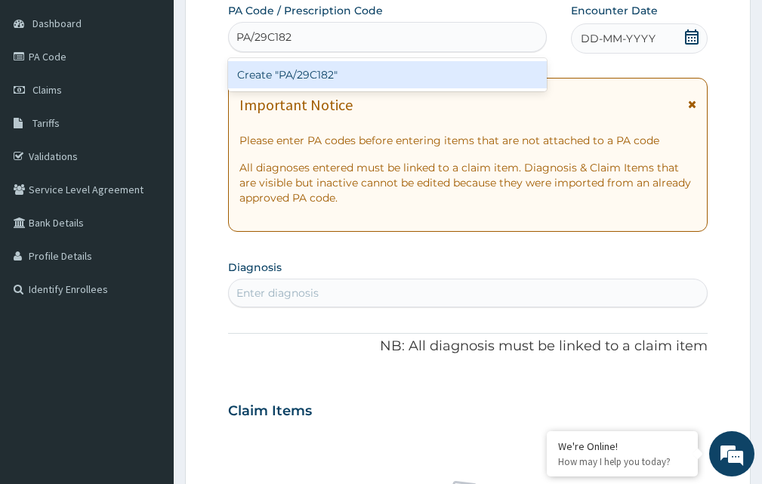
click at [364, 69] on div "Create "PA/29C182"" at bounding box center [387, 74] width 319 height 27
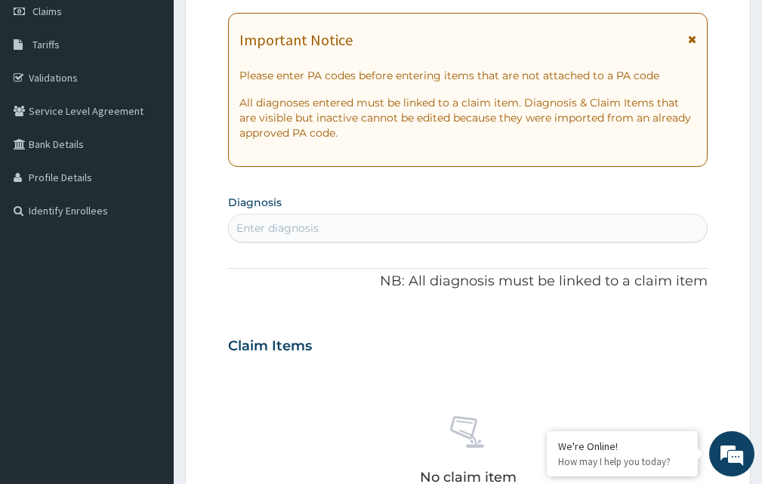
scroll to position [0, 0]
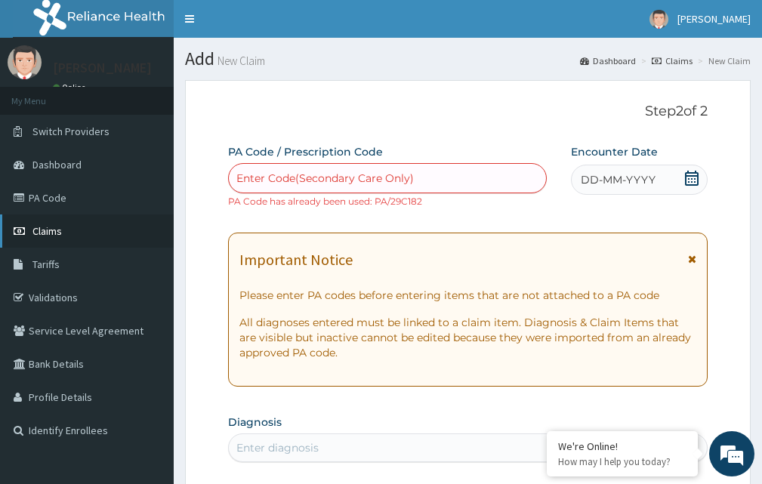
click at [63, 234] on link "Claims" at bounding box center [87, 230] width 174 height 33
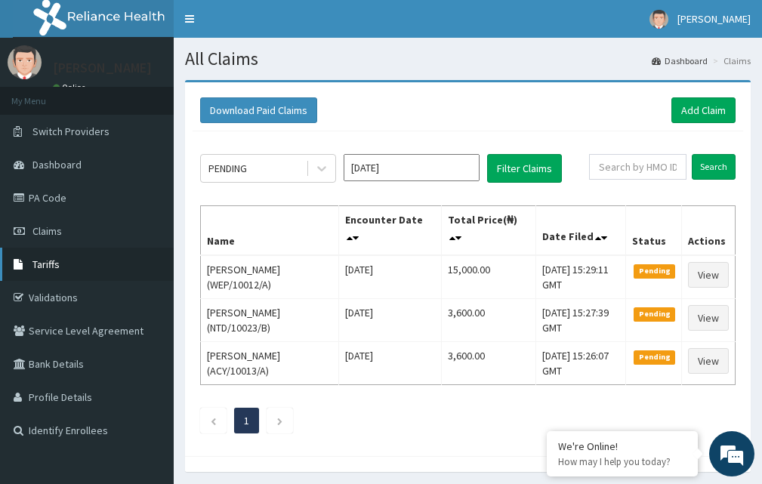
click at [51, 271] on link "Tariffs" at bounding box center [87, 264] width 174 height 33
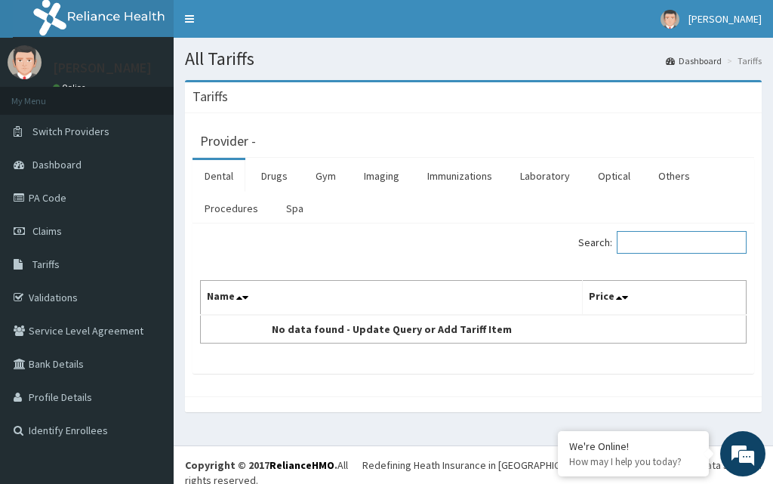
click at [653, 248] on input "Search:" at bounding box center [682, 242] width 130 height 23
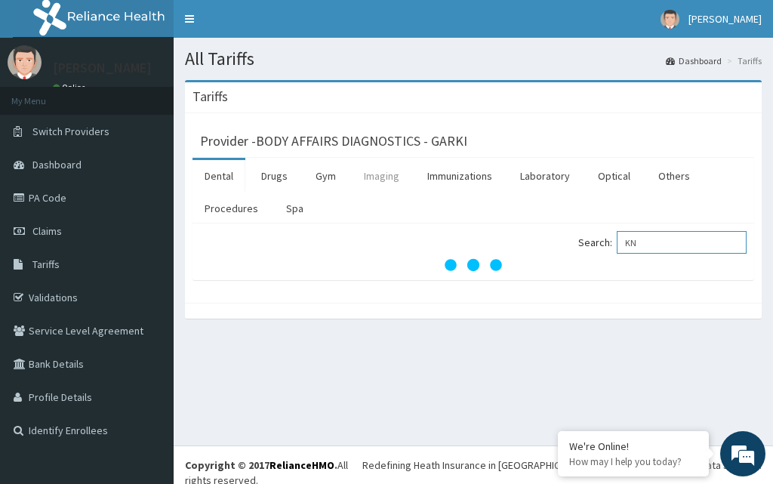
type input "KN"
click at [384, 174] on link "Imaging" at bounding box center [382, 176] width 60 height 32
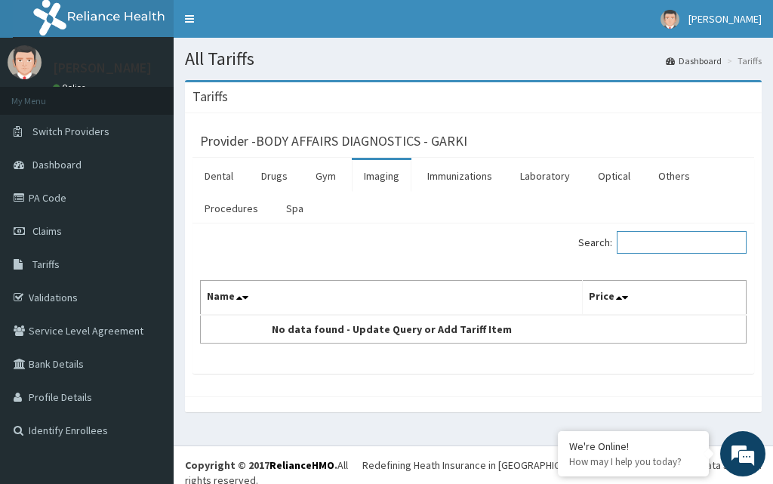
click at [658, 245] on input "Search:" at bounding box center [682, 242] width 130 height 23
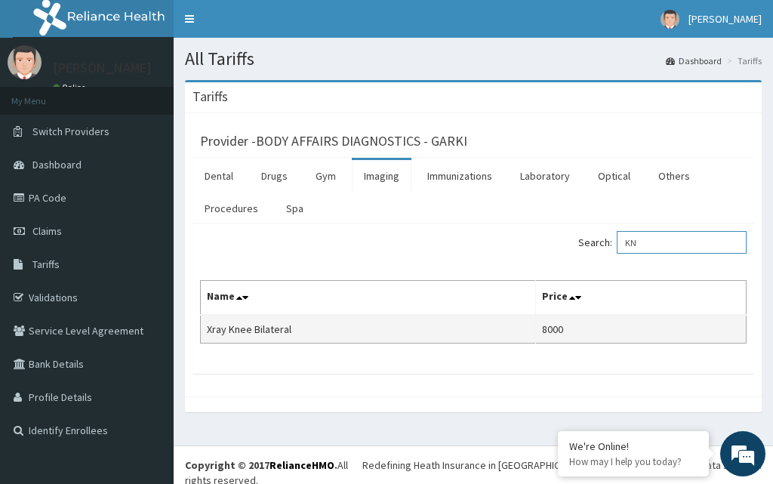
type input "K"
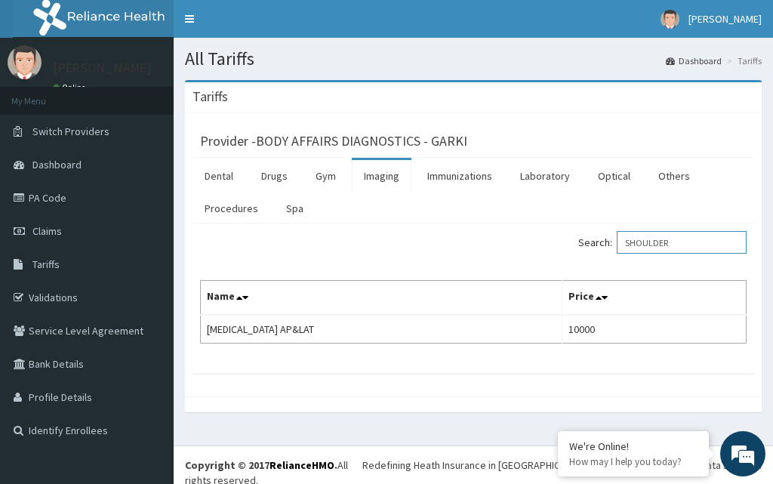
type input "SHOULDER"
